Goal: Transaction & Acquisition: Book appointment/travel/reservation

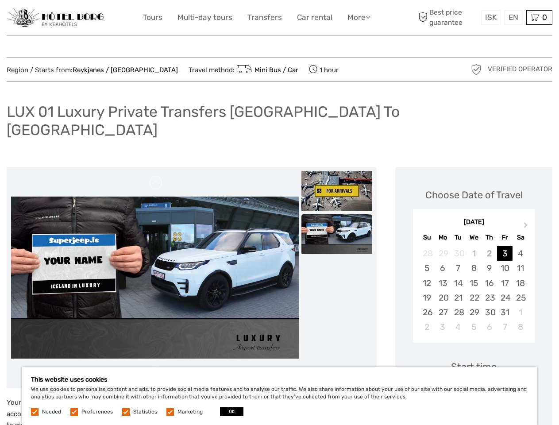
click at [358, 17] on link "More" at bounding box center [359, 17] width 23 height 13
click at [369, 17] on icon at bounding box center [368, 17] width 5 height 8
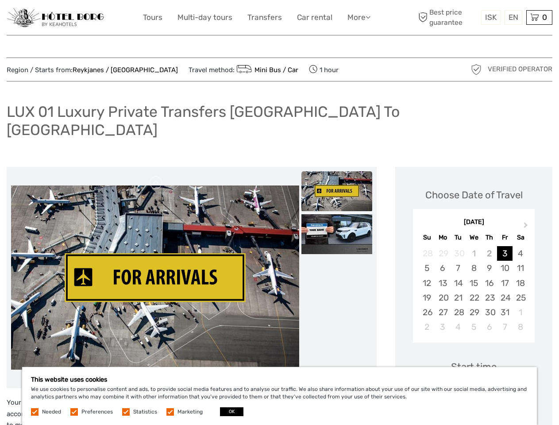
click at [491, 17] on span "ISK" at bounding box center [491, 17] width 12 height 9
click at [513, 17] on div "EN English Español Deutsch" at bounding box center [514, 17] width 18 height 15
click at [539, 17] on div "0 Items Total 0 ISK Checkout The shopping cart is empty." at bounding box center [540, 17] width 26 height 15
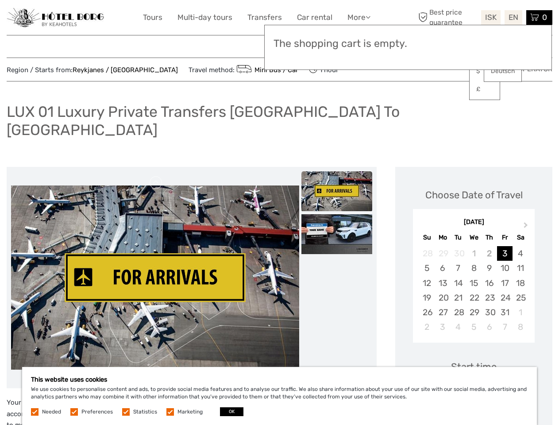
click at [155, 260] on img at bounding box center [155, 278] width 288 height 185
click at [156, 176] on link at bounding box center [156, 183] width 14 height 14
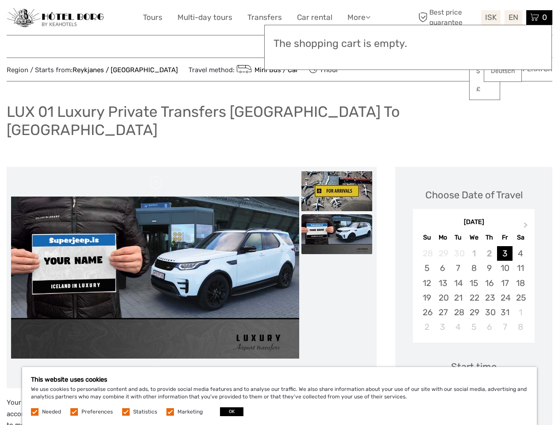
click at [337, 174] on img at bounding box center [337, 191] width 71 height 40
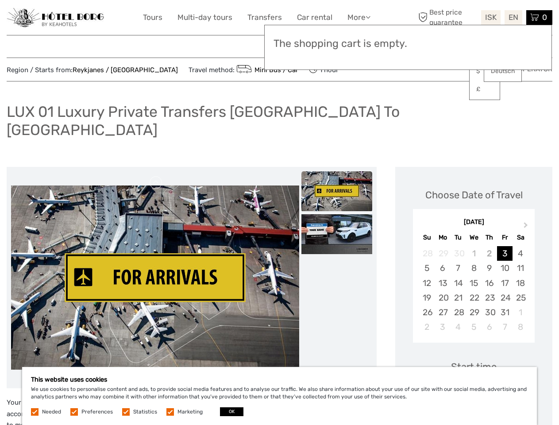
click at [337, 217] on img at bounding box center [337, 234] width 71 height 40
